Goal: Task Accomplishment & Management: Manage account settings

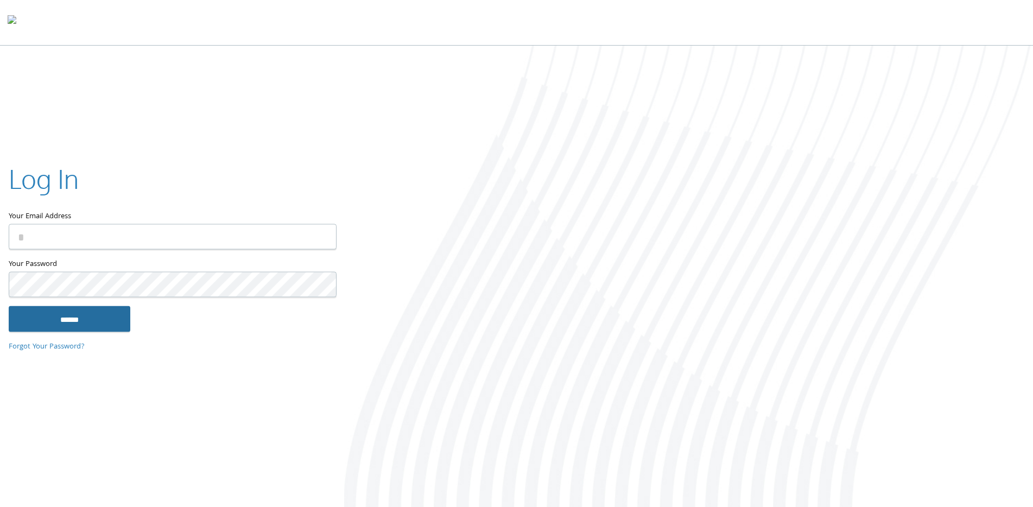
type input "**********"
click at [94, 318] on input "******" at bounding box center [70, 319] width 122 height 26
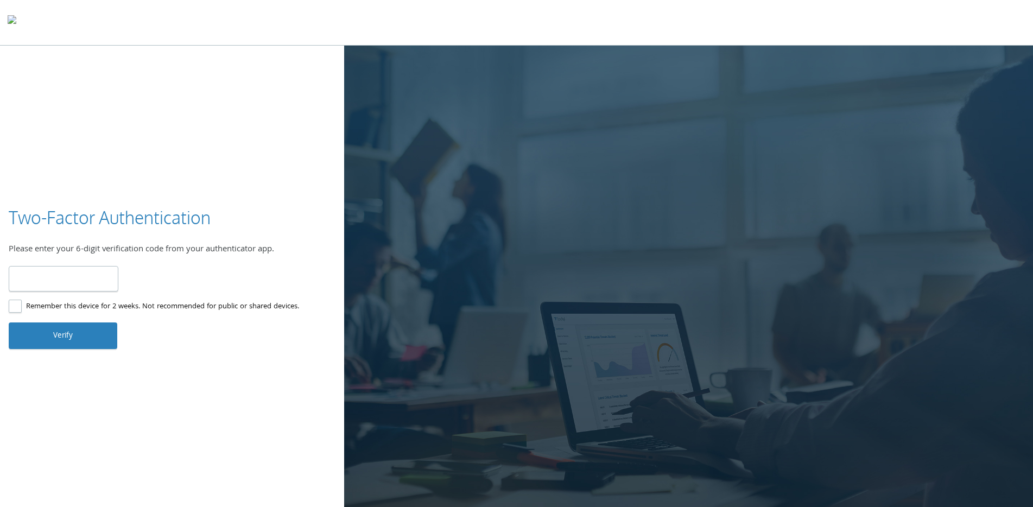
click at [84, 281] on input "number" at bounding box center [64, 279] width 110 height 26
